Goal: Task Accomplishment & Management: Manage account settings

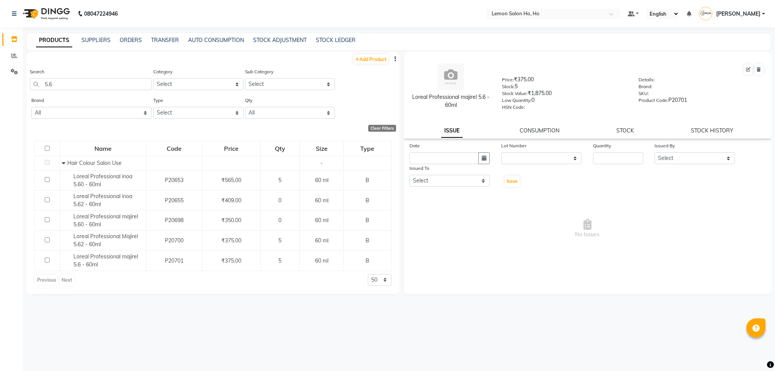
select select
drag, startPoint x: 91, startPoint y: 80, endPoint x: 0, endPoint y: 83, distance: 91.0
click at [0, 83] on app-home "08047224946 Select Location × Lemon Salon Ho, Ho Default Panel My Panel English…" at bounding box center [387, 188] width 775 height 376
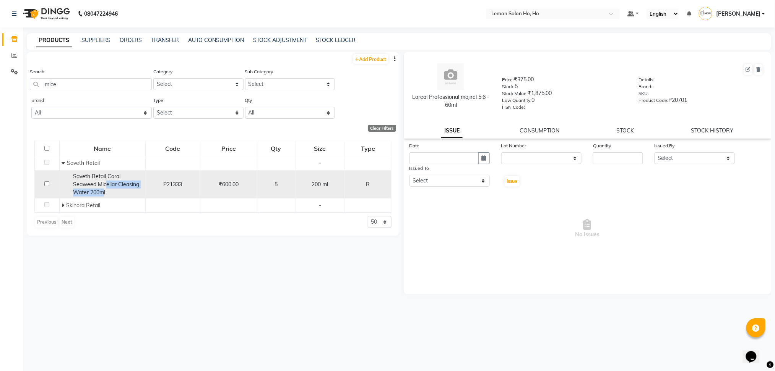
click at [102, 190] on div "Saveth Retail Coral Seaweed Micellar Cleasing Water 200ml" at bounding box center [103, 185] width 82 height 24
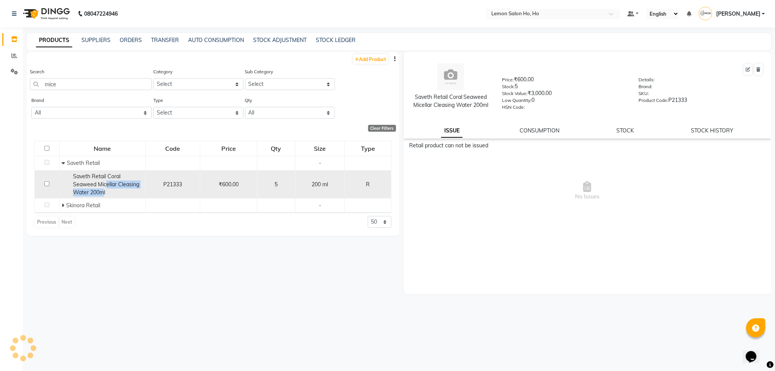
click at [102, 190] on span "Saveth Retail Coral Seaweed Micellar Cleasing Water 200ml" at bounding box center [106, 184] width 66 height 23
click at [96, 183] on span "Saveth Retail Coral Seaweed Micellar Cleasing Water 200ml" at bounding box center [106, 184] width 66 height 23
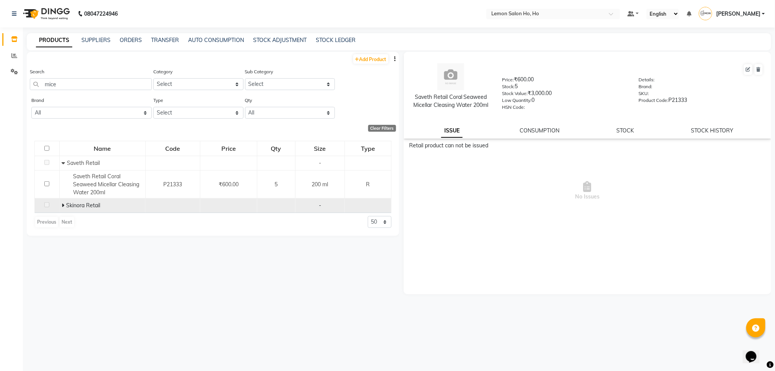
click at [65, 204] on span at bounding box center [64, 205] width 5 height 7
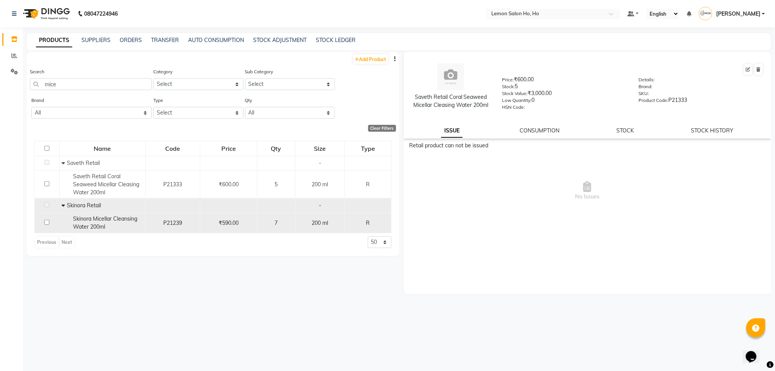
click at [83, 218] on span "Skinora Micellar Cleansing Water 200ml" at bounding box center [105, 223] width 64 height 15
copy span "Skinora Micellar Cleansing Water 200ml"
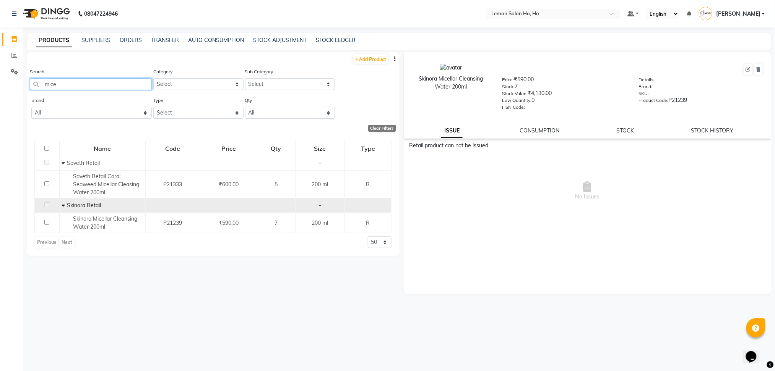
drag, startPoint x: 89, startPoint y: 86, endPoint x: 6, endPoint y: 88, distance: 82.9
click at [6, 88] on app-home "08047224946 Select Location × Lemon Salon Ho, Ho Default Panel My Panel English…" at bounding box center [387, 188] width 775 height 376
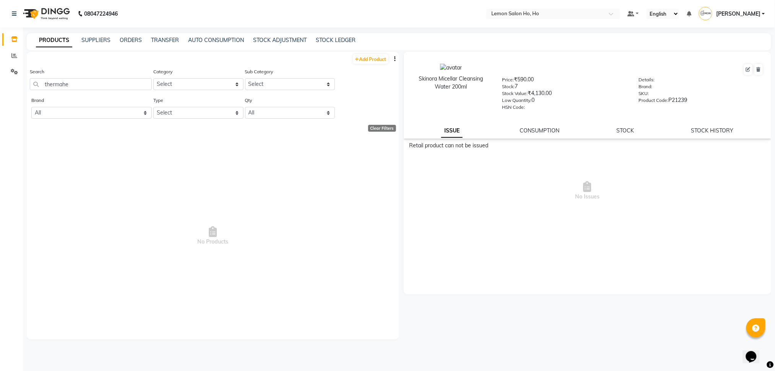
click at [91, 77] on div "Search thermahe" at bounding box center [91, 79] width 122 height 23
drag, startPoint x: 91, startPoint y: 77, endPoint x: 55, endPoint y: 75, distance: 35.2
click at [55, 75] on div "Search thermahe" at bounding box center [91, 79] width 122 height 23
drag, startPoint x: 66, startPoint y: 81, endPoint x: 0, endPoint y: 89, distance: 66.5
click at [0, 89] on app-home "08047224946 Select Location × Lemon Salon Ho, Ho Default Panel My Panel English…" at bounding box center [387, 188] width 775 height 376
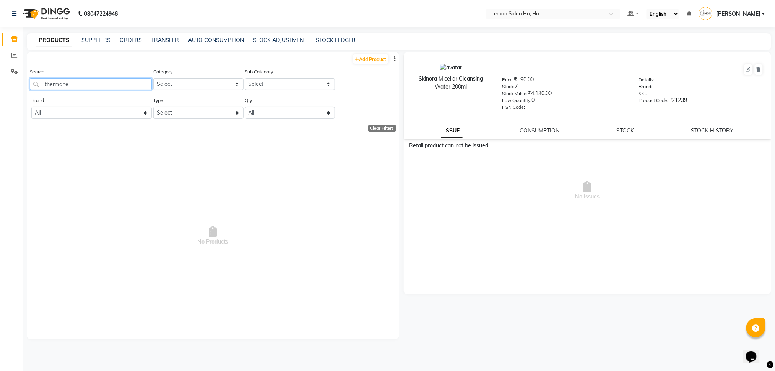
type input "e"
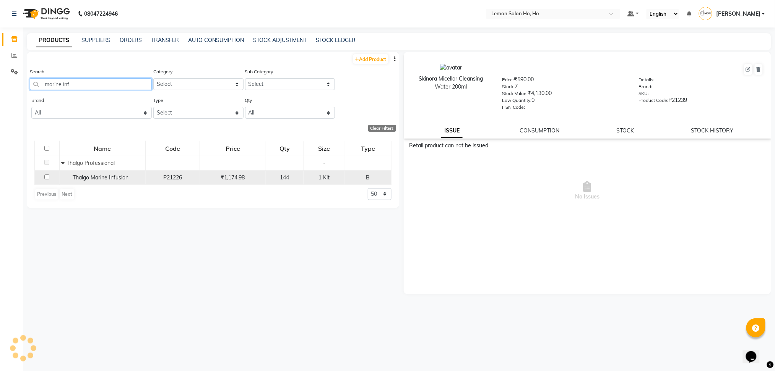
type input "marine inf"
click at [96, 177] on span "Thalgo Marine Infusion" at bounding box center [101, 177] width 56 height 7
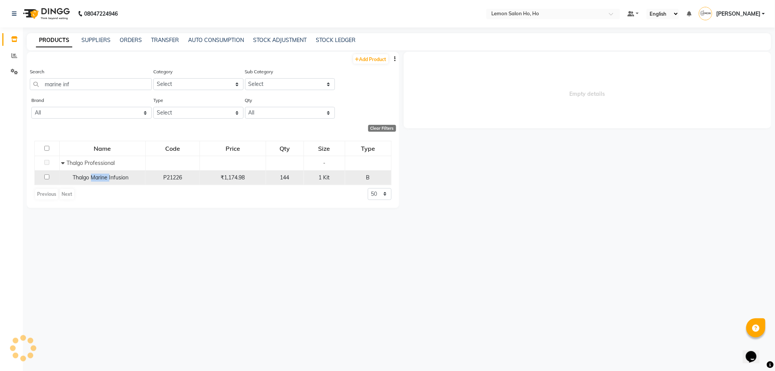
click at [96, 177] on span "Thalgo Marine Infusion" at bounding box center [101, 177] width 56 height 7
copy span "Thalgo Marine Infusion"
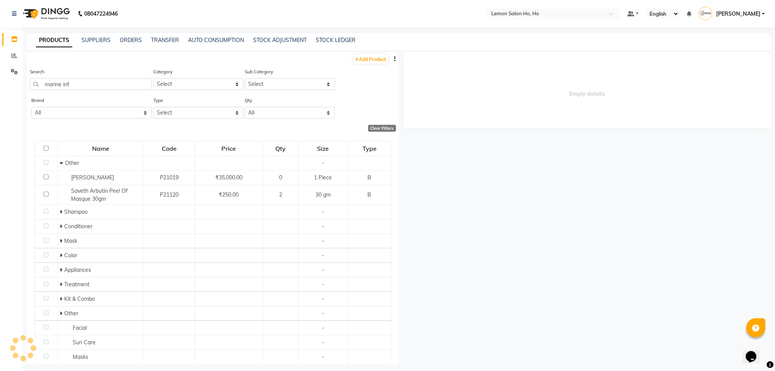
select select
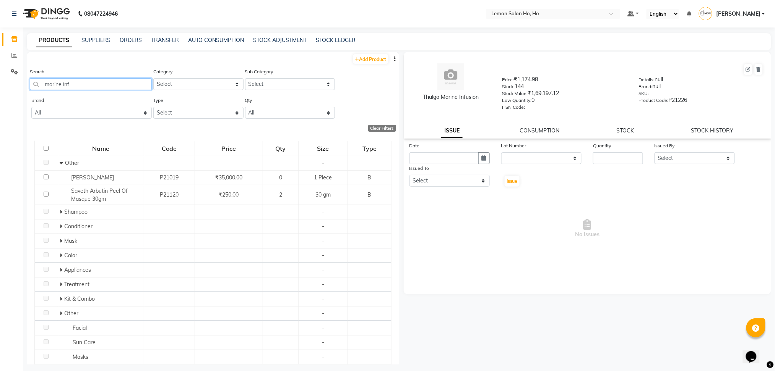
drag, startPoint x: 79, startPoint y: 85, endPoint x: 0, endPoint y: 89, distance: 79.6
click at [0, 89] on app-home "08047224946 Select Location × Lemon Salon Ho, Ho Default Panel My Panel English…" at bounding box center [387, 188] width 775 height 376
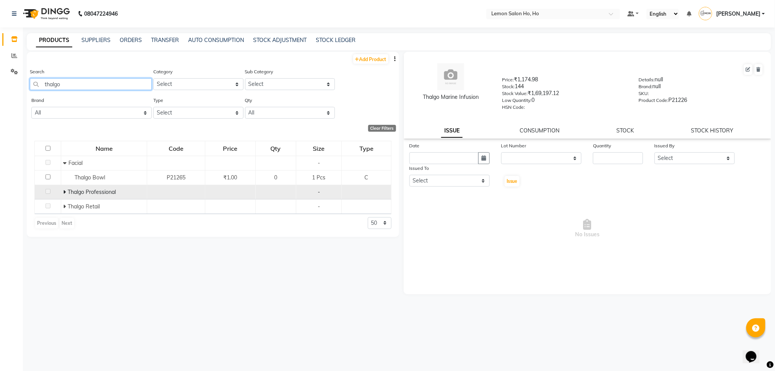
type input "thalgo"
click at [64, 194] on icon at bounding box center [64, 192] width 3 height 5
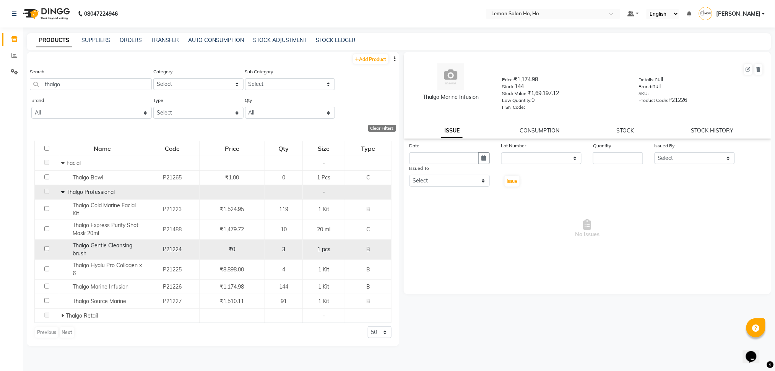
scroll to position [4, 0]
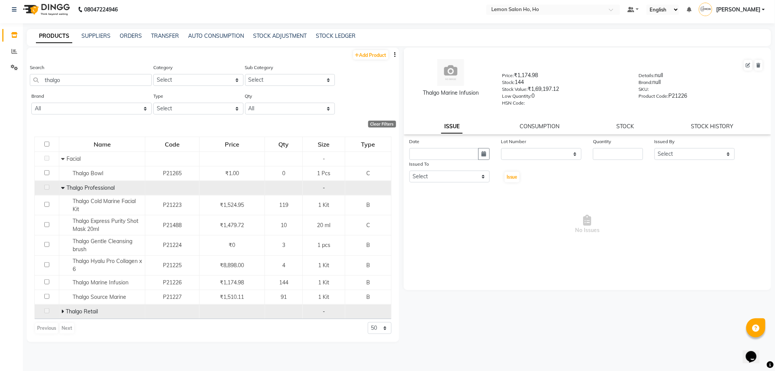
click at [62, 311] on icon at bounding box center [62, 311] width 3 height 5
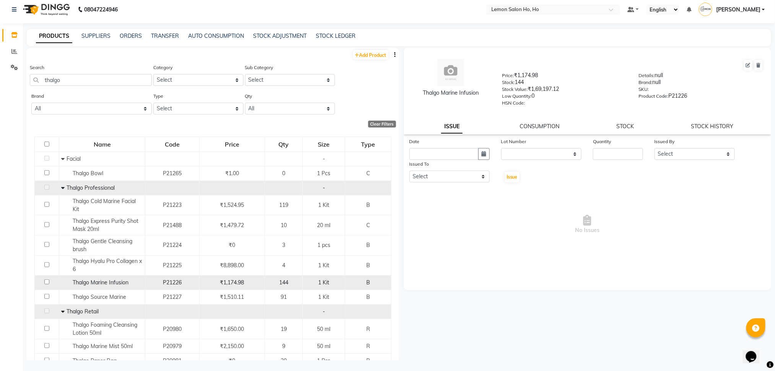
scroll to position [31, 0]
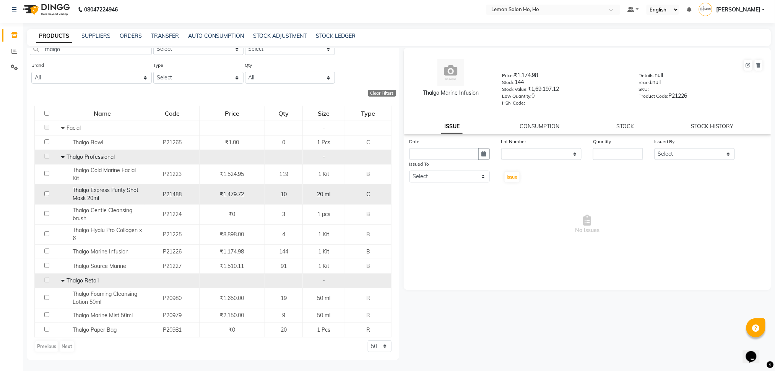
click at [118, 192] on span "Thalgo Express Purity Shot Mask 20ml" at bounding box center [106, 194] width 66 height 15
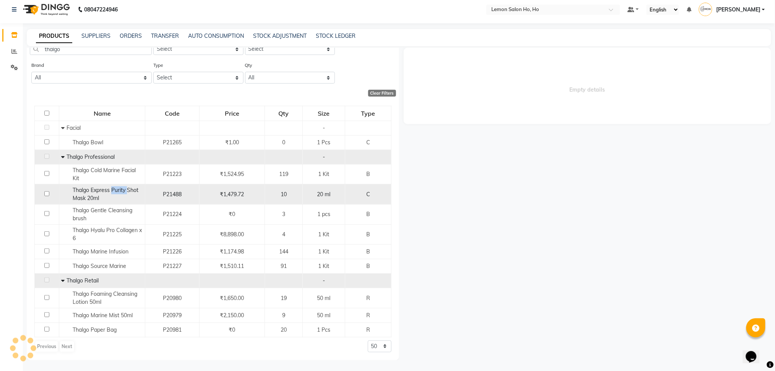
click at [118, 192] on span "Thalgo Express Purity Shot Mask 20ml" at bounding box center [106, 194] width 66 height 15
select select
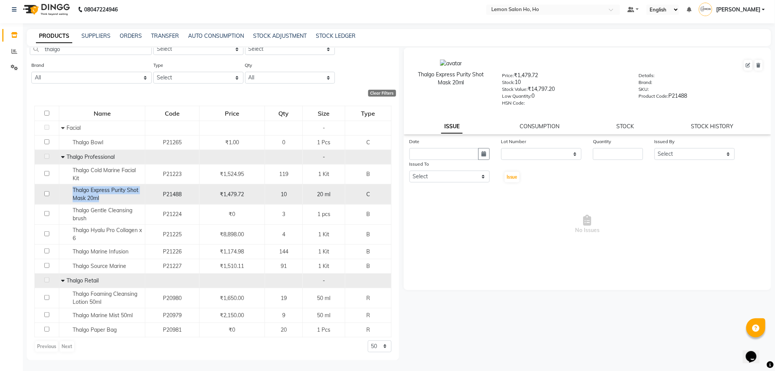
copy span "Thalgo Express Purity Shot Mask 20ml"
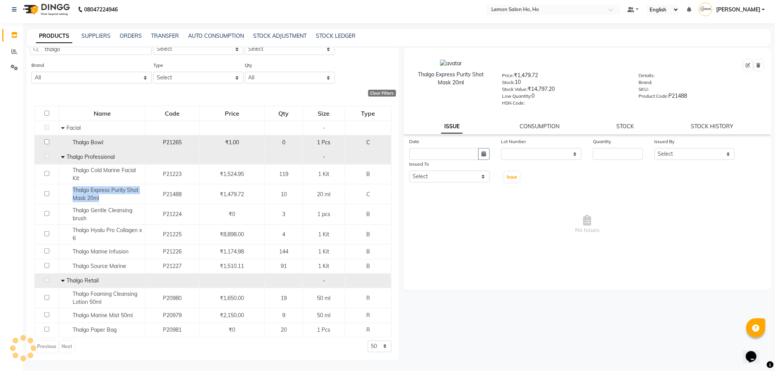
scroll to position [0, 0]
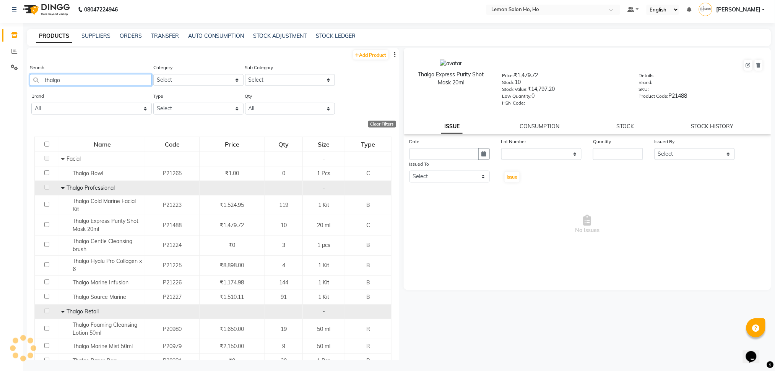
drag, startPoint x: 73, startPoint y: 81, endPoint x: 0, endPoint y: 105, distance: 76.5
click at [0, 105] on app-home "08047224946 Select Location × Lemon Salon Ho, Ho Default Panel My Panel English…" at bounding box center [387, 184] width 775 height 376
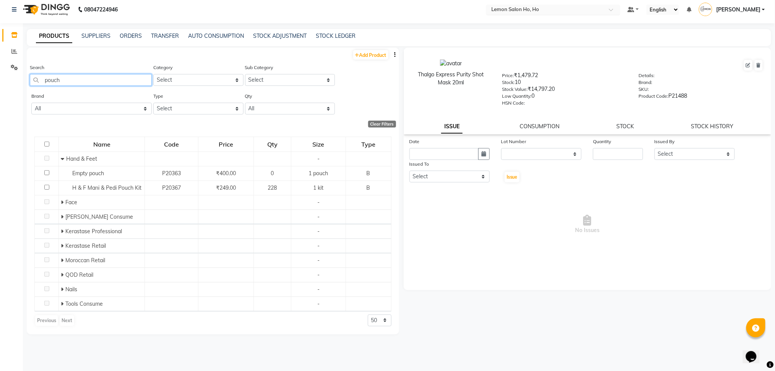
type input "pouch"
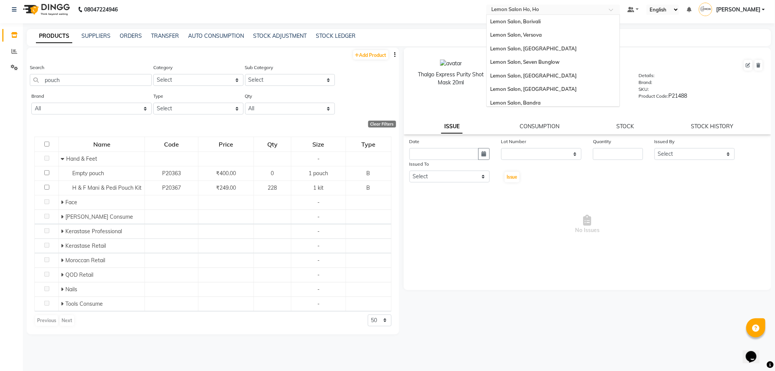
scroll to position [71, 0]
click at [552, 10] on input "text" at bounding box center [545, 10] width 111 height 8
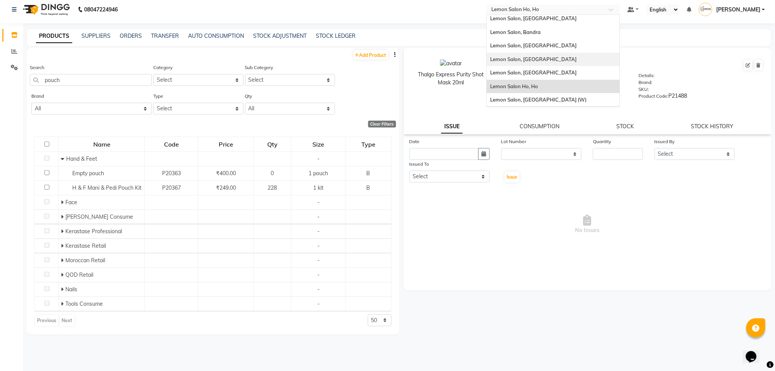
click at [565, 56] on span "Lemon Salon, [GEOGRAPHIC_DATA]" at bounding box center [533, 59] width 86 height 6
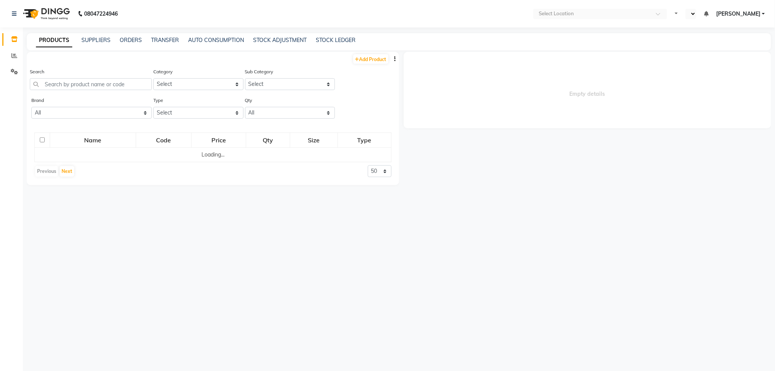
select select "en"
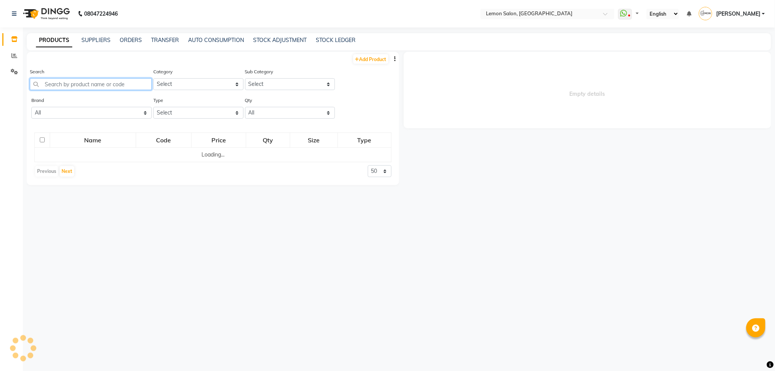
click at [133, 84] on input "text" at bounding box center [91, 84] width 122 height 12
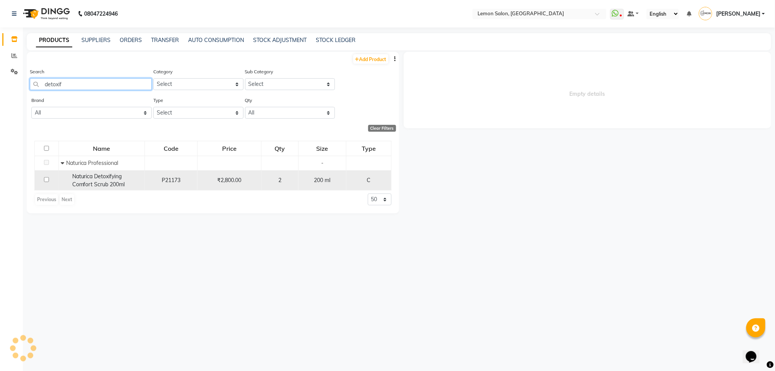
type input "detoxif"
click at [230, 187] on td "₹2,800.00" at bounding box center [229, 180] width 64 height 20
click at [120, 181] on span "Naturica Detoxifying Comfort Scrub 200ml" at bounding box center [98, 180] width 53 height 15
select select
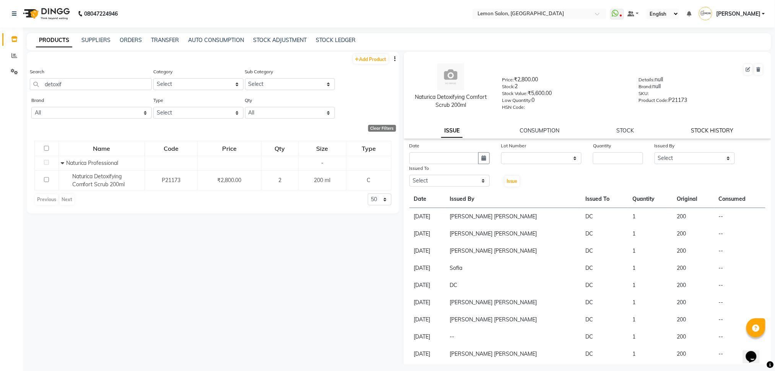
click at [701, 132] on link "STOCK HISTORY" at bounding box center [712, 130] width 42 height 7
select select "all"
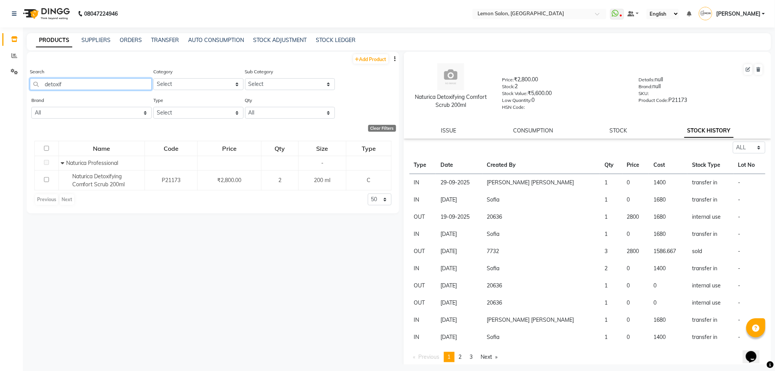
drag, startPoint x: 74, startPoint y: 83, endPoint x: 0, endPoint y: 117, distance: 81.6
click at [0, 117] on app-home "08047224946 Select Location × Lemon Salon, Lokhandwala WhatsApp Status ✕ Status…" at bounding box center [387, 188] width 775 height 376
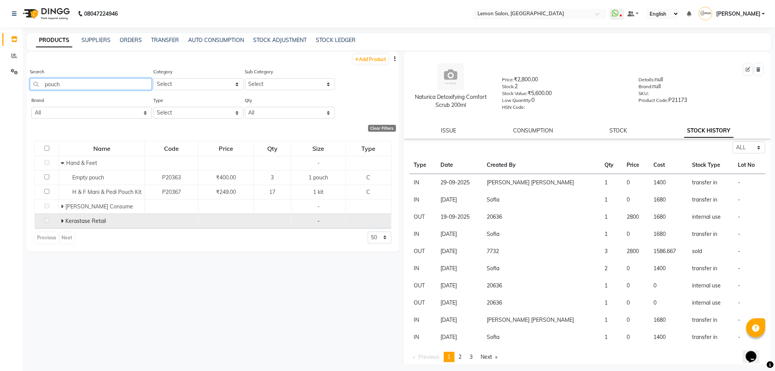
type input "pouch"
click at [62, 219] on icon at bounding box center [62, 221] width 3 height 5
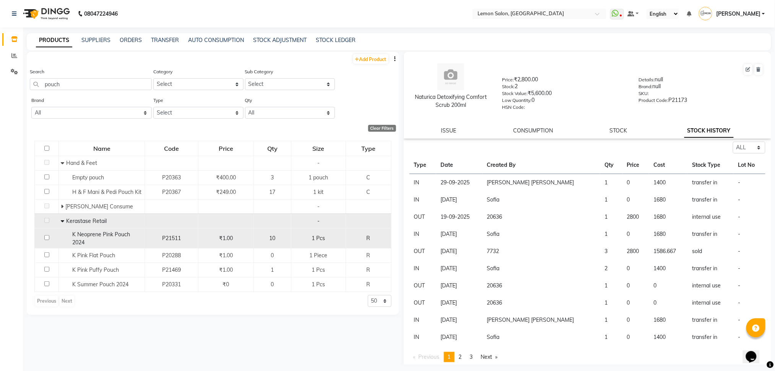
click at [107, 245] on div "K Neoprene Pink Pouch 2024" at bounding box center [102, 239] width 82 height 16
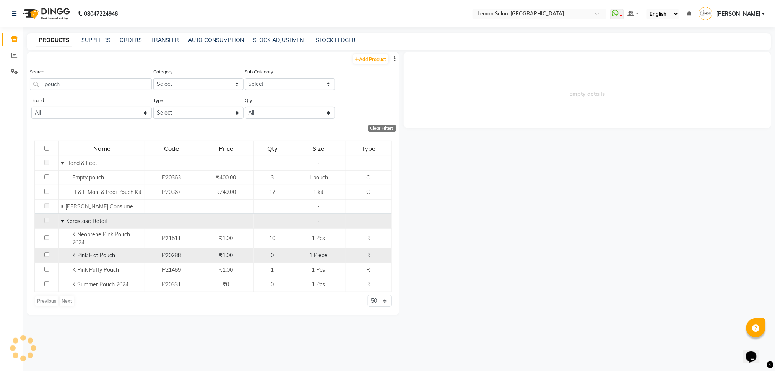
select select "all"
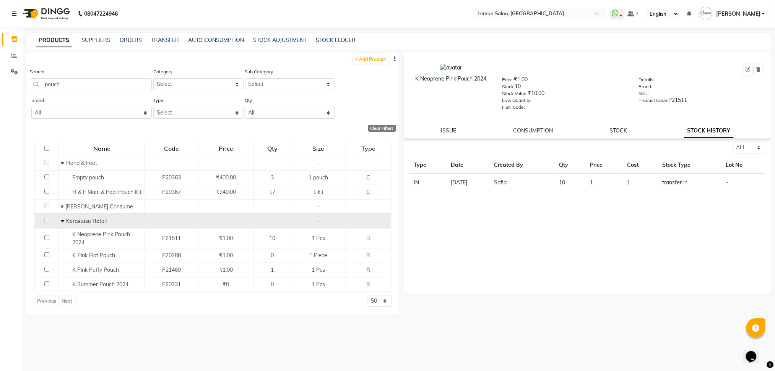
click at [616, 131] on link "STOCK" at bounding box center [619, 130] width 18 height 7
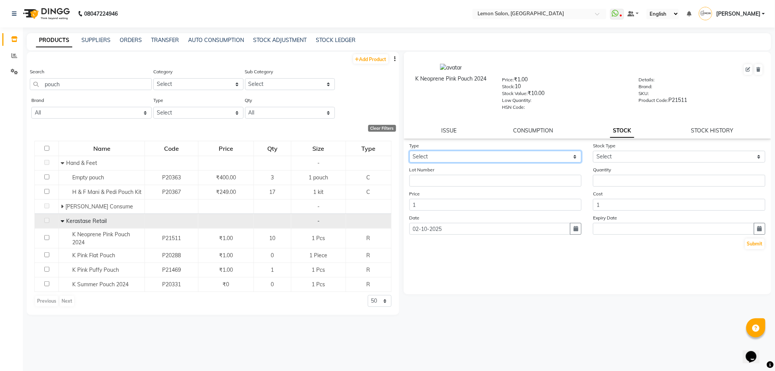
click at [444, 160] on select "Select In Out" at bounding box center [495, 157] width 172 height 12
select select "out"
click at [409, 151] on select "Select In Out" at bounding box center [495, 157] width 172 height 12
select select
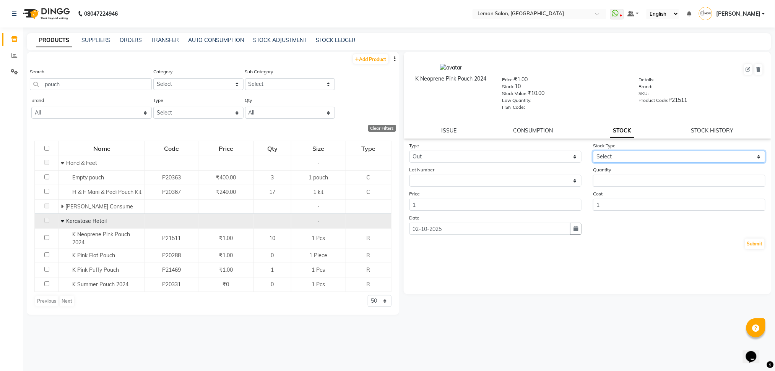
click at [617, 156] on select "Select Internal Use Damaged Expired Adjustment Return Other" at bounding box center [679, 157] width 172 height 12
select select "adjustment"
click at [593, 151] on select "Select Internal Use Damaged Expired Adjustment Return Other" at bounding box center [679, 157] width 172 height 12
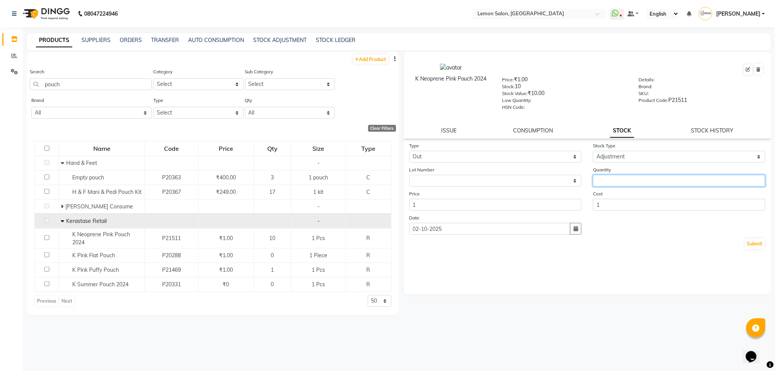
click at [620, 183] on input "number" at bounding box center [679, 181] width 172 height 12
type input "8"
click at [754, 244] on button "Submit" at bounding box center [754, 244] width 19 height 11
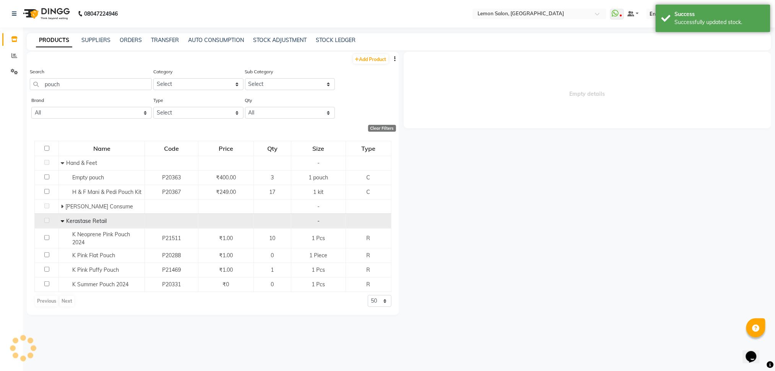
select select
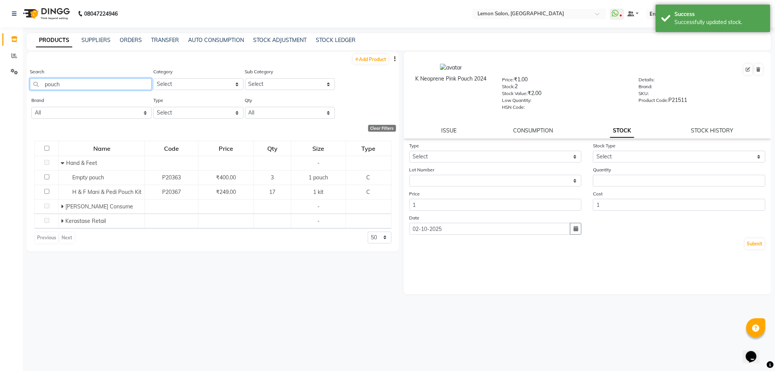
drag, startPoint x: 76, startPoint y: 87, endPoint x: 0, endPoint y: 100, distance: 76.8
click at [0, 100] on app-home "08047224946 Select Location × Lemon Salon, Lokhandwala WhatsApp Status ✕ Status…" at bounding box center [387, 188] width 775 height 376
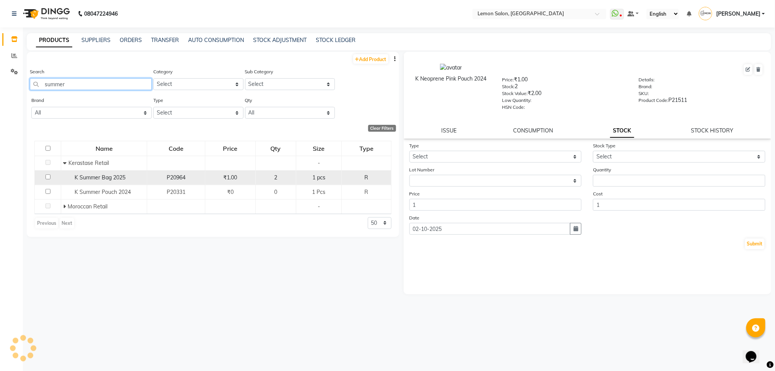
type input "summer"
click at [138, 184] on td "K Summer Bag 2025" at bounding box center [104, 177] width 86 height 15
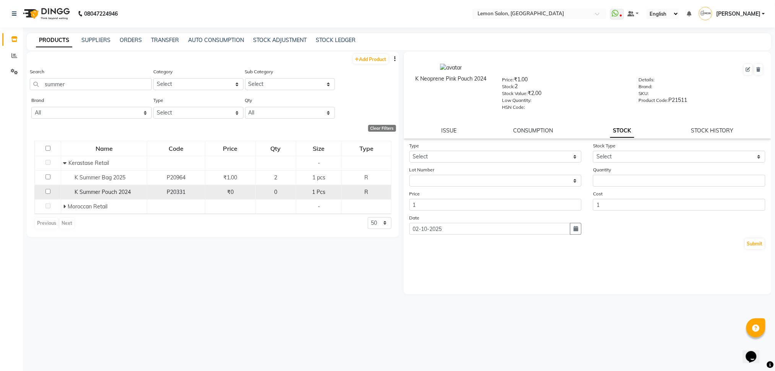
click at [129, 192] on span "K Summer Pouch 2024" at bounding box center [103, 192] width 56 height 7
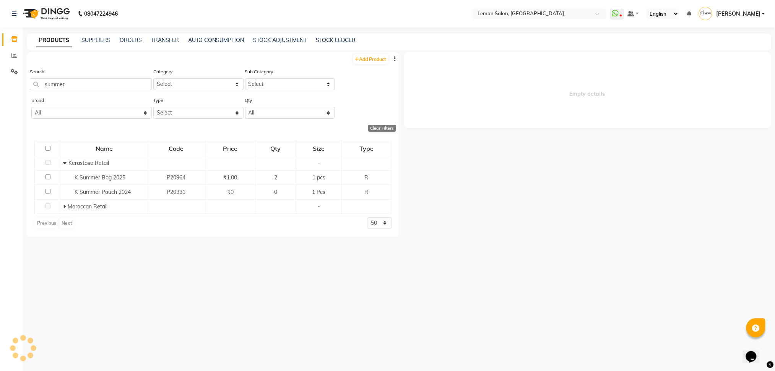
select select
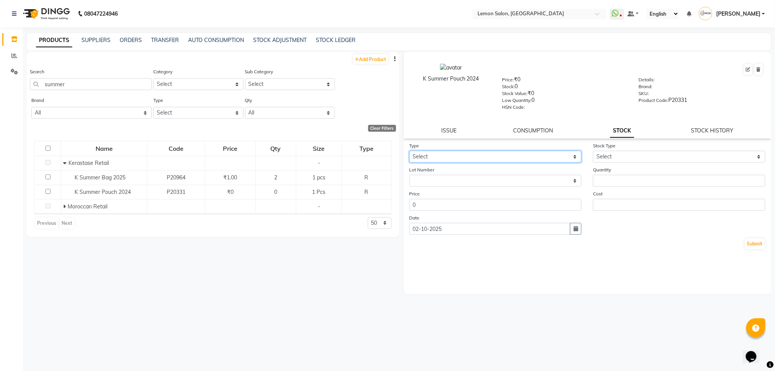
drag, startPoint x: 444, startPoint y: 158, endPoint x: 423, endPoint y: 181, distance: 31.4
click at [423, 181] on form "Type Select In Out Stock Type Select Internal Use Damaged Expired Adjustment Re…" at bounding box center [587, 196] width 356 height 109
select select "in"
click at [409, 151] on select "Select In Out" at bounding box center [495, 157] width 172 height 12
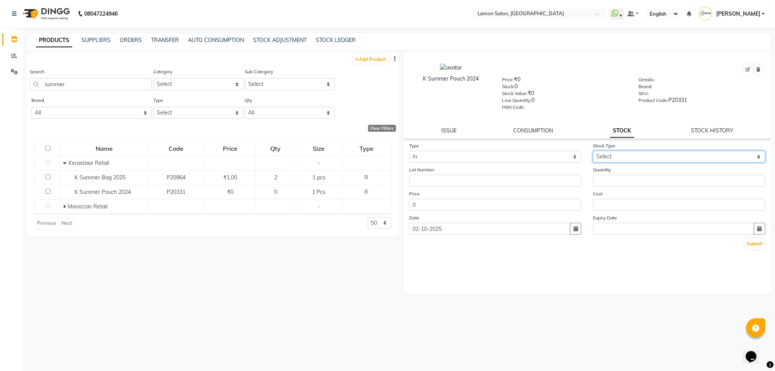
drag, startPoint x: 626, startPoint y: 158, endPoint x: 612, endPoint y: 196, distance: 40.4
click at [612, 196] on form "Type Select In Out Stock Type Select New Stock Adjustment Return Other Lot Numb…" at bounding box center [587, 196] width 356 height 109
select select "adjustment"
click at [593, 151] on select "Select New Stock Adjustment Return Other" at bounding box center [679, 157] width 172 height 12
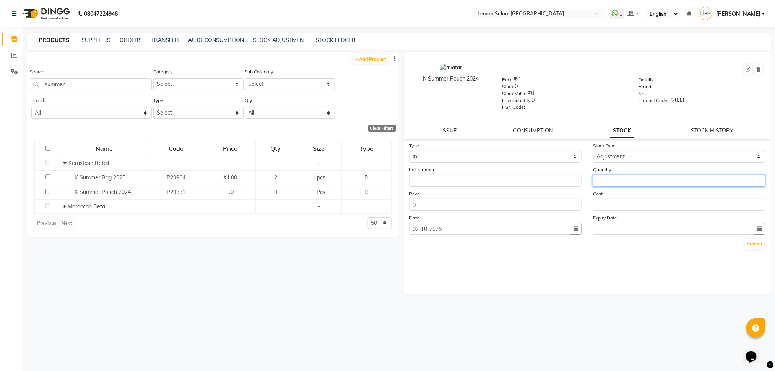
click at [625, 180] on input "number" at bounding box center [679, 181] width 172 height 12
type input "1"
click at [754, 245] on button "Submit" at bounding box center [754, 244] width 19 height 11
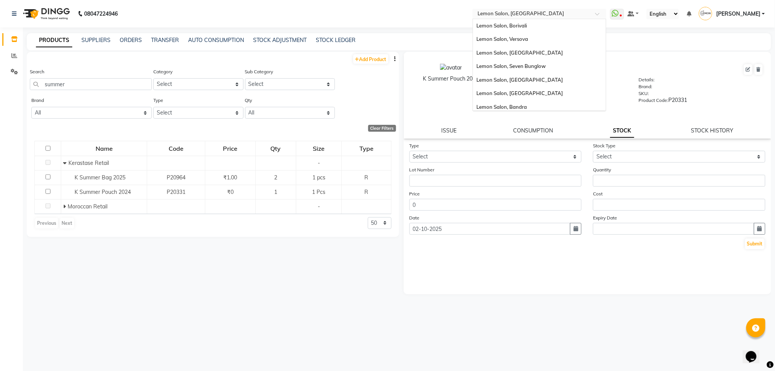
scroll to position [71, 0]
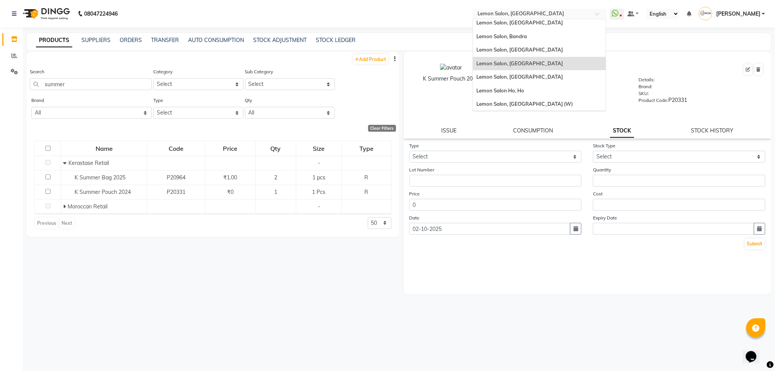
click at [536, 12] on input "text" at bounding box center [531, 15] width 111 height 8
click at [534, 86] on div "Lemon Salon Ho, Ho" at bounding box center [539, 91] width 133 height 14
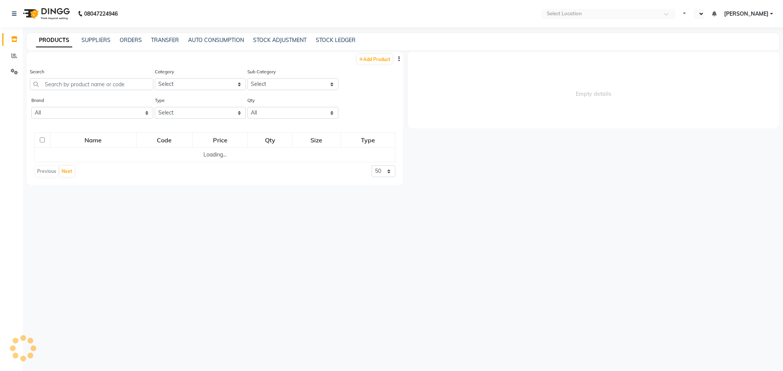
select select "en"
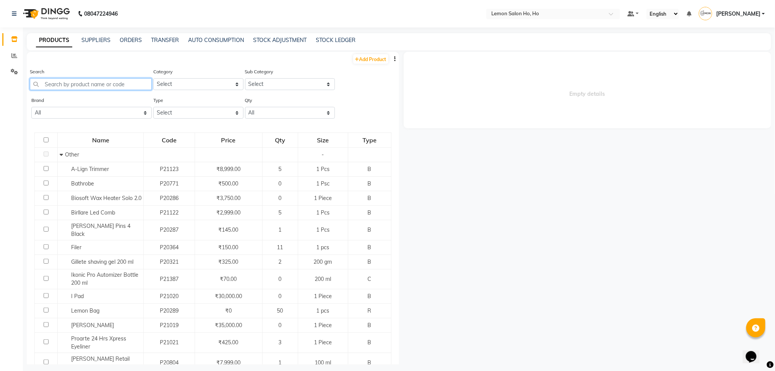
click at [94, 86] on input "text" at bounding box center [91, 84] width 122 height 12
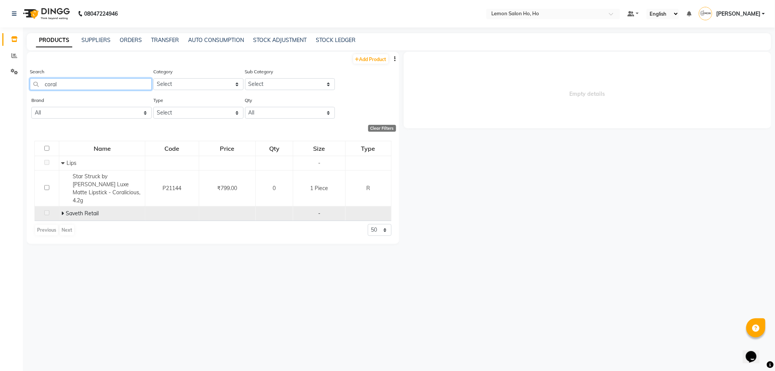
type input "coral"
click at [61, 211] on icon at bounding box center [62, 213] width 3 height 5
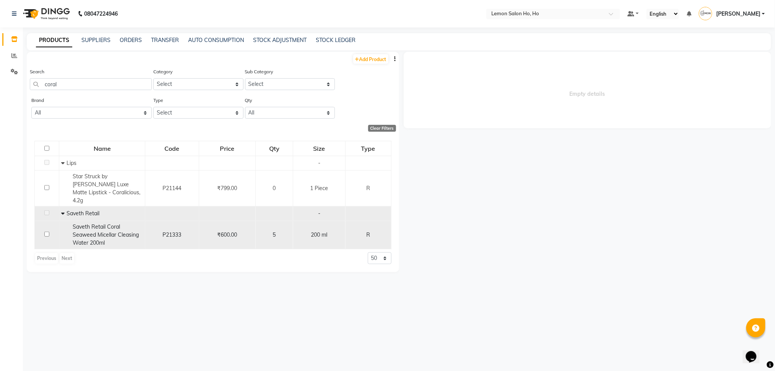
click at [92, 226] on span "Saveth Retail Coral Seaweed Micellar Cleasing Water 200ml" at bounding box center [106, 235] width 66 height 23
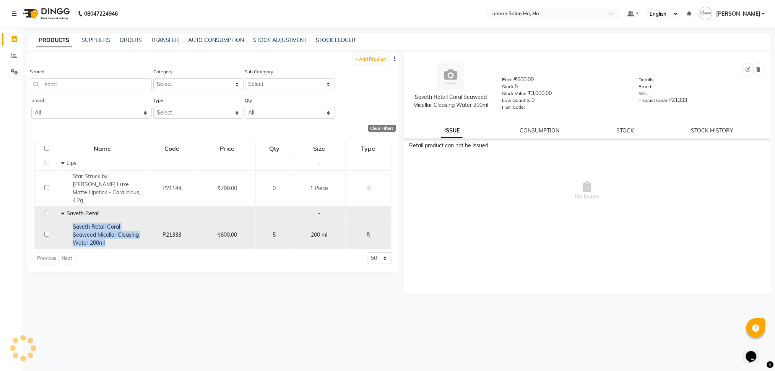
click at [92, 226] on span "Saveth Retail Coral Seaweed Micellar Cleasing Water 200ml" at bounding box center [106, 235] width 66 height 23
copy span "Saveth Retail Coral Seaweed Micellar Cleasing Water 200ml"
